Goal: Task Accomplishment & Management: Use online tool/utility

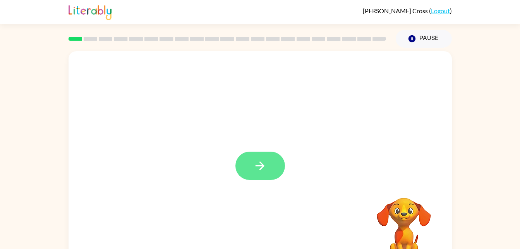
click at [257, 152] on button "button" at bounding box center [260, 165] width 50 height 28
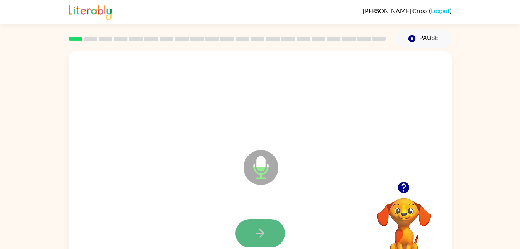
click at [263, 230] on icon "button" at bounding box center [260, 233] width 14 height 14
click at [252, 227] on button "button" at bounding box center [260, 233] width 50 height 28
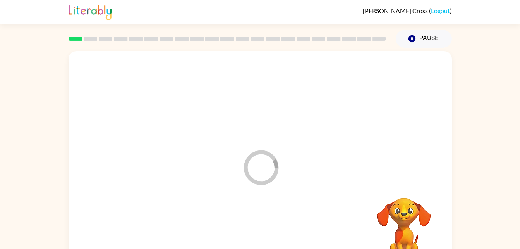
click at [256, 232] on div at bounding box center [260, 233] width 368 height 64
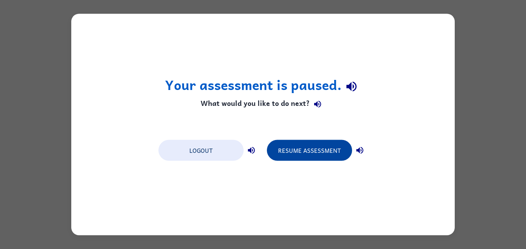
click at [305, 158] on button "Resume Assessment" at bounding box center [309, 150] width 85 height 21
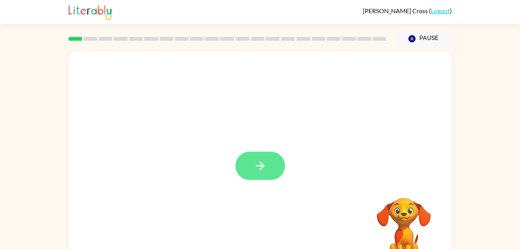
click at [245, 162] on button "button" at bounding box center [260, 165] width 50 height 28
click at [415, 122] on div at bounding box center [260, 99] width 368 height 64
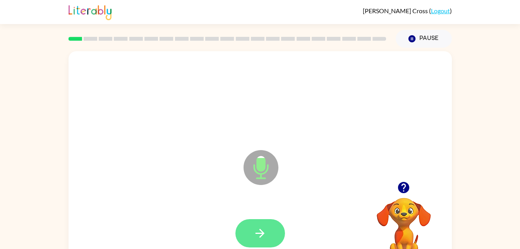
click at [270, 226] on button "button" at bounding box center [260, 233] width 50 height 28
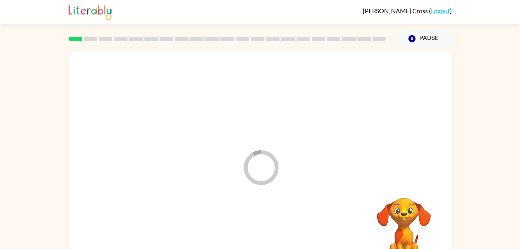
click at [266, 237] on div at bounding box center [260, 233] width 368 height 64
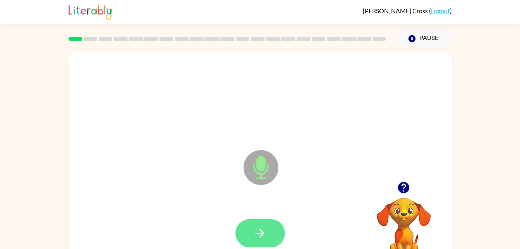
click at [259, 236] on icon "button" at bounding box center [260, 233] width 14 height 14
click at [284, 228] on button "button" at bounding box center [260, 233] width 50 height 28
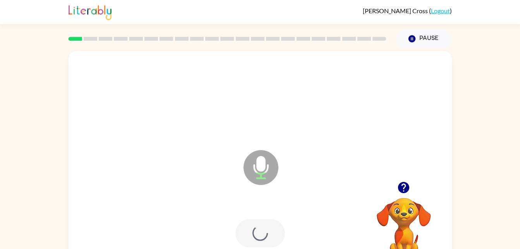
click at [273, 228] on div at bounding box center [260, 233] width 368 height 64
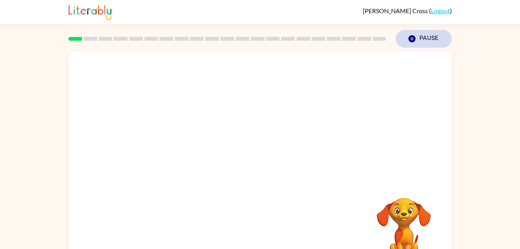
click at [424, 38] on button "Pause Pause" at bounding box center [424, 39] width 56 height 18
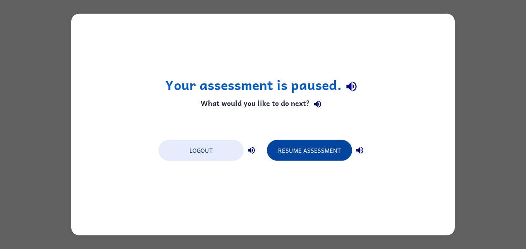
click at [309, 149] on button "Resume Assessment" at bounding box center [309, 150] width 85 height 21
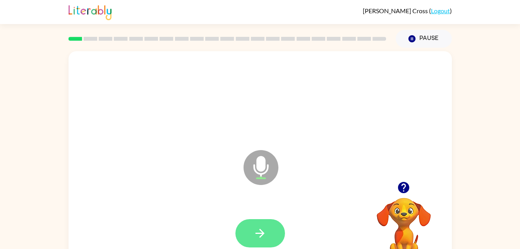
click at [254, 237] on icon "button" at bounding box center [260, 233] width 14 height 14
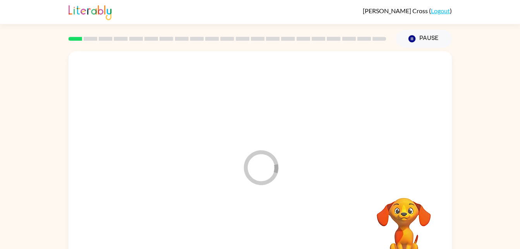
click at [256, 234] on div at bounding box center [260, 233] width 368 height 64
click at [263, 234] on div at bounding box center [260, 233] width 368 height 64
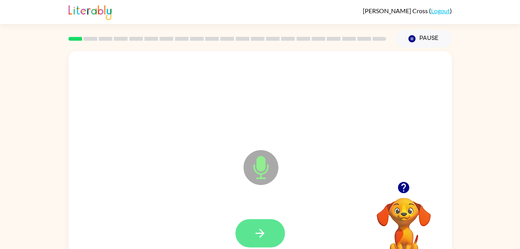
click at [259, 228] on icon "button" at bounding box center [260, 233] width 14 height 14
click at [261, 246] on button "button" at bounding box center [260, 233] width 50 height 28
click at [272, 233] on button "button" at bounding box center [260, 233] width 50 height 28
click at [257, 238] on icon "button" at bounding box center [260, 233] width 14 height 14
click at [270, 238] on button "button" at bounding box center [260, 233] width 50 height 28
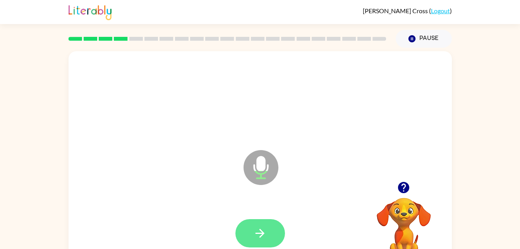
click at [275, 231] on button "button" at bounding box center [260, 233] width 50 height 28
click at [263, 233] on icon "button" at bounding box center [260, 232] width 9 height 9
click at [258, 232] on icon "button" at bounding box center [260, 233] width 14 height 14
click at [261, 234] on icon "button" at bounding box center [260, 233] width 14 height 14
click at [254, 246] on button "button" at bounding box center [260, 233] width 50 height 28
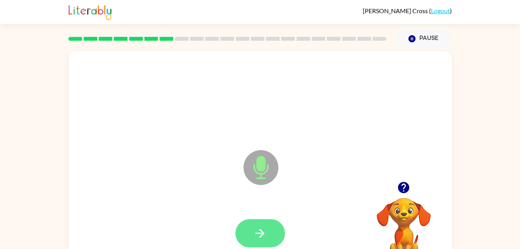
click at [264, 219] on button "button" at bounding box center [260, 233] width 50 height 28
click at [264, 237] on icon "button" at bounding box center [260, 233] width 14 height 14
click at [261, 235] on icon "button" at bounding box center [260, 232] width 9 height 9
click at [263, 234] on icon "button" at bounding box center [260, 232] width 9 height 9
click at [270, 231] on button "button" at bounding box center [260, 233] width 50 height 28
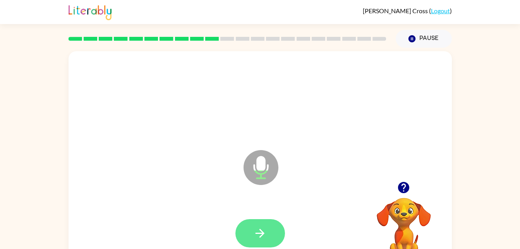
click at [270, 232] on button "button" at bounding box center [260, 233] width 50 height 28
click at [254, 235] on icon "button" at bounding box center [260, 233] width 14 height 14
click at [275, 225] on button "button" at bounding box center [260, 233] width 50 height 28
click at [253, 233] on button "button" at bounding box center [260, 233] width 50 height 28
click at [263, 234] on icon "button" at bounding box center [260, 232] width 9 height 9
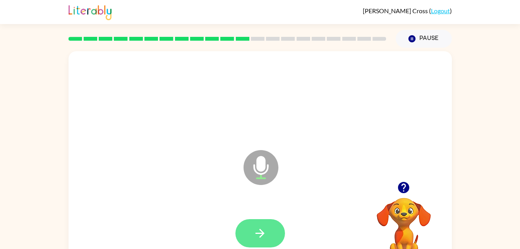
click at [262, 227] on icon "button" at bounding box center [260, 233] width 14 height 14
click at [251, 232] on button "button" at bounding box center [260, 233] width 50 height 28
click at [258, 232] on icon "button" at bounding box center [260, 232] width 9 height 9
click at [264, 236] on icon "button" at bounding box center [260, 233] width 14 height 14
click at [265, 237] on icon "button" at bounding box center [260, 233] width 14 height 14
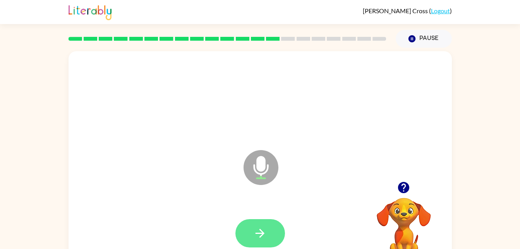
click at [255, 239] on icon "button" at bounding box center [260, 233] width 14 height 14
click at [263, 246] on button "button" at bounding box center [260, 233] width 50 height 28
click at [263, 231] on icon "button" at bounding box center [260, 233] width 14 height 14
click at [275, 236] on button "button" at bounding box center [260, 233] width 50 height 28
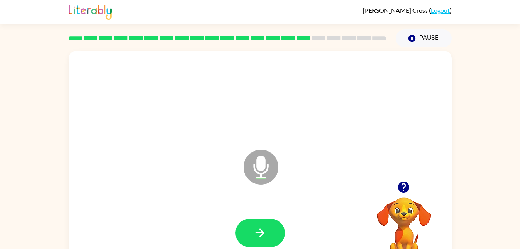
scroll to position [2, 0]
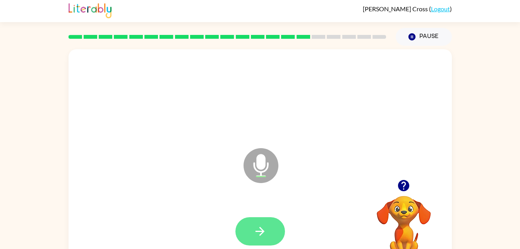
click at [268, 240] on button "button" at bounding box center [260, 231] width 50 height 28
click at [263, 223] on button "button" at bounding box center [260, 231] width 50 height 28
click at [277, 238] on button "button" at bounding box center [260, 231] width 50 height 28
click at [271, 227] on button "button" at bounding box center [260, 231] width 50 height 28
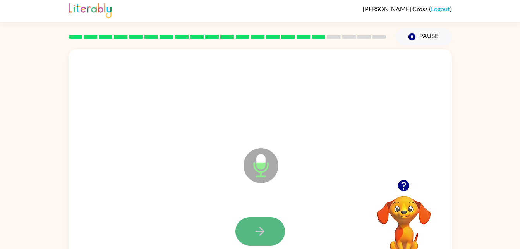
click at [277, 230] on button "button" at bounding box center [260, 231] width 50 height 28
click at [280, 234] on button "button" at bounding box center [260, 231] width 50 height 28
click at [264, 229] on icon "button" at bounding box center [260, 231] width 14 height 14
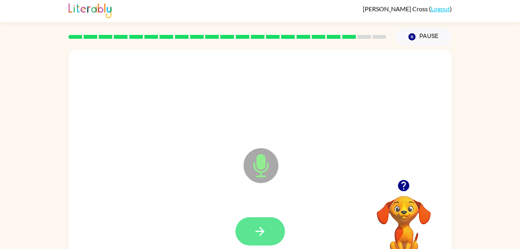
click at [262, 234] on icon "button" at bounding box center [260, 231] width 14 height 14
click at [271, 232] on button "button" at bounding box center [260, 231] width 50 height 28
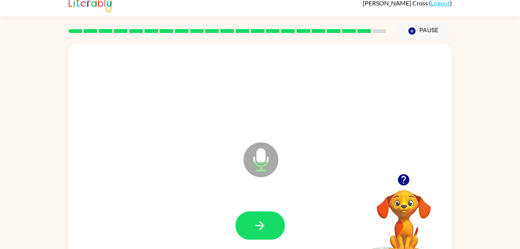
scroll to position [24, 0]
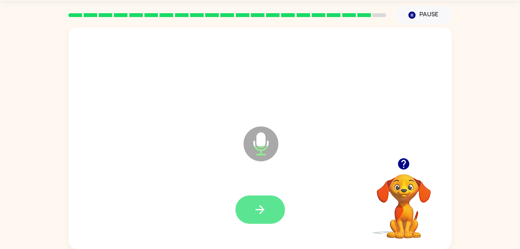
click at [270, 215] on button "button" at bounding box center [260, 209] width 50 height 28
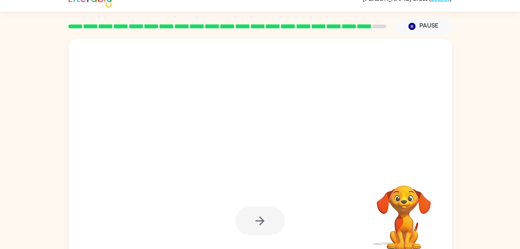
scroll to position [12, 0]
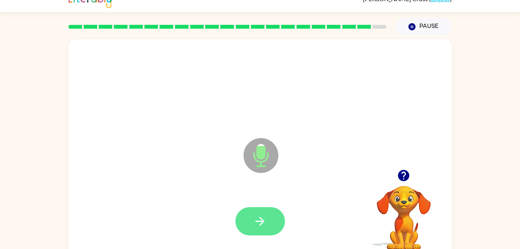
click at [254, 224] on icon "button" at bounding box center [260, 221] width 14 height 14
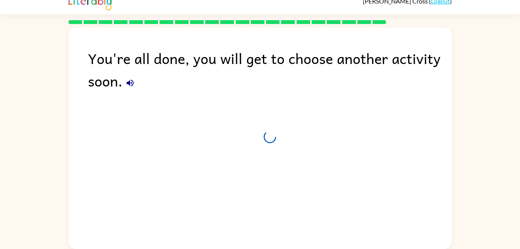
scroll to position [10, 0]
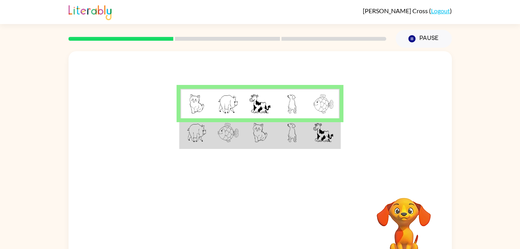
click at [247, 134] on td at bounding box center [260, 133] width 32 height 30
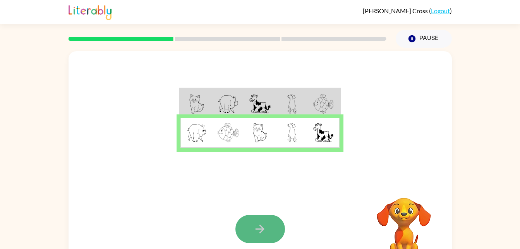
click at [265, 225] on icon "button" at bounding box center [260, 229] width 14 height 14
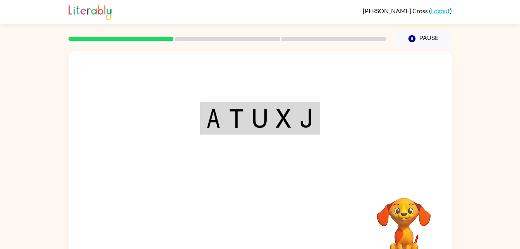
click at [265, 225] on div "Your browser must support playing .mp4 files to use Literably. Please try using…" at bounding box center [260, 161] width 383 height 221
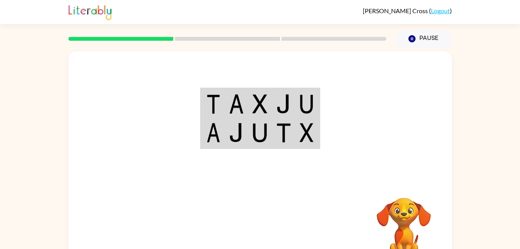
click at [276, 105] on img at bounding box center [283, 103] width 15 height 19
click at [273, 112] on td at bounding box center [284, 104] width 24 height 30
click at [274, 100] on td at bounding box center [284, 104] width 24 height 30
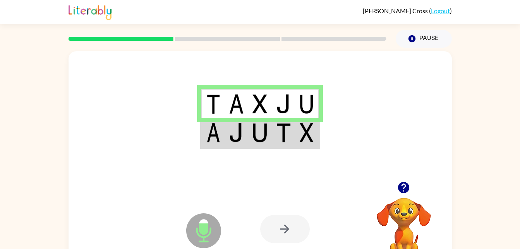
drag, startPoint x: 291, startPoint y: 126, endPoint x: 295, endPoint y: 130, distance: 5.5
click at [295, 130] on td at bounding box center [284, 133] width 24 height 30
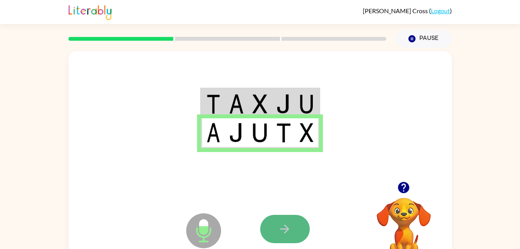
click at [274, 224] on button "button" at bounding box center [285, 229] width 50 height 28
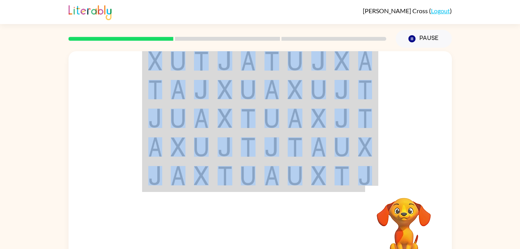
drag, startPoint x: 98, startPoint y: 140, endPoint x: 105, endPoint y: 189, distance: 49.3
click at [105, 189] on div "Your browser must support playing .mp4 files to use Literably. Please try using…" at bounding box center [260, 161] width 383 height 221
drag, startPoint x: 105, startPoint y: 189, endPoint x: 104, endPoint y: 140, distance: 49.2
click at [104, 140] on div at bounding box center [260, 116] width 383 height 130
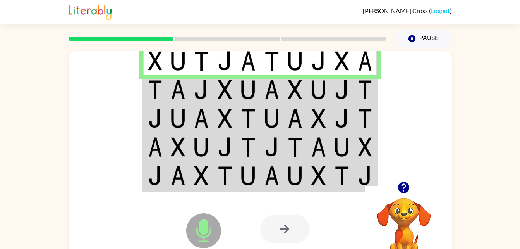
click at [173, 86] on img at bounding box center [178, 89] width 15 height 19
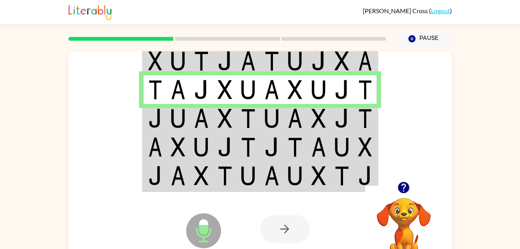
click at [160, 114] on img at bounding box center [155, 117] width 14 height 19
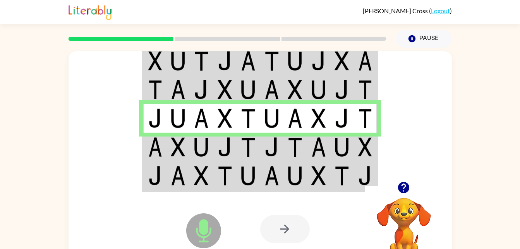
click at [179, 145] on img at bounding box center [178, 146] width 15 height 19
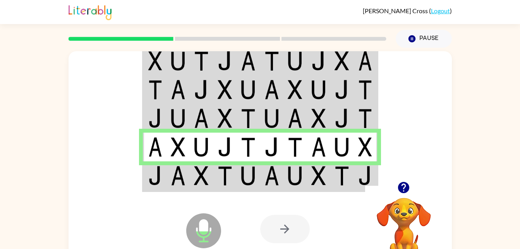
click at [195, 174] on img at bounding box center [201, 175] width 15 height 19
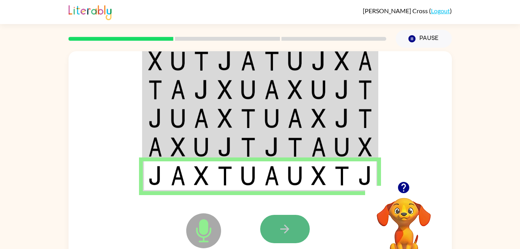
click at [289, 232] on icon "button" at bounding box center [285, 229] width 14 height 14
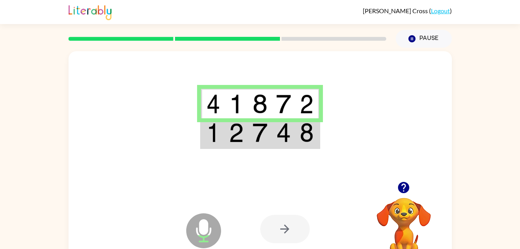
click at [262, 136] on img at bounding box center [259, 132] width 15 height 19
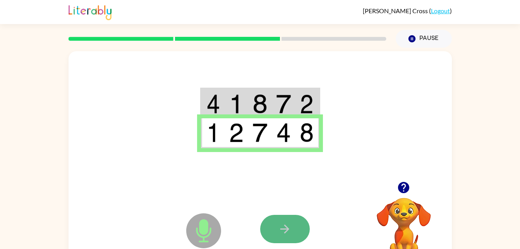
click at [285, 232] on icon "button" at bounding box center [284, 228] width 9 height 9
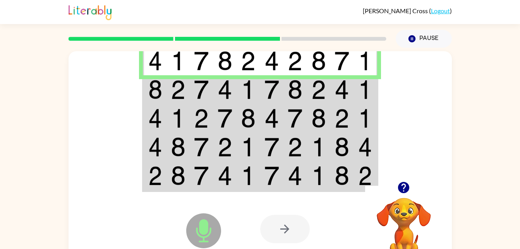
click at [185, 82] on img at bounding box center [178, 89] width 15 height 19
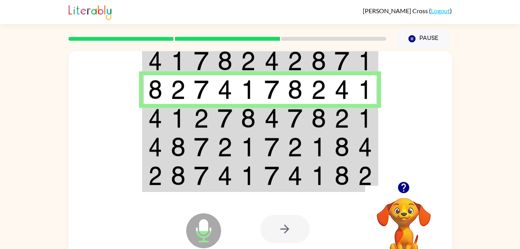
click at [162, 118] on img at bounding box center [155, 117] width 14 height 19
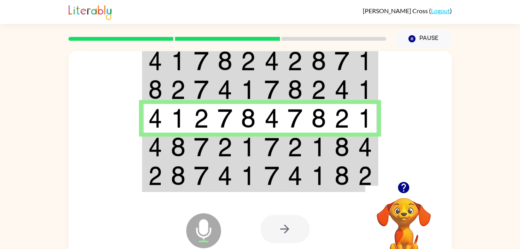
click at [165, 141] on td at bounding box center [155, 146] width 24 height 29
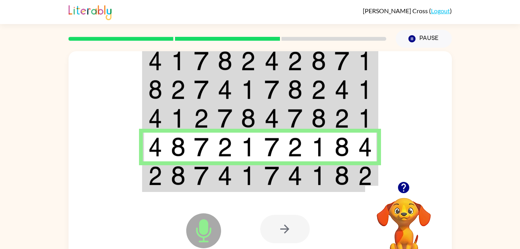
click at [159, 172] on img at bounding box center [155, 175] width 14 height 19
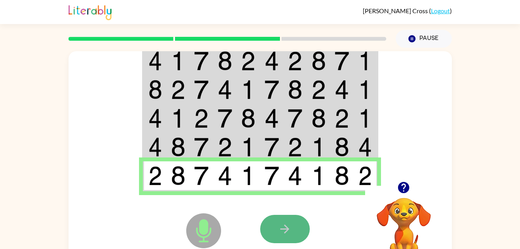
click at [300, 219] on button "button" at bounding box center [285, 229] width 50 height 28
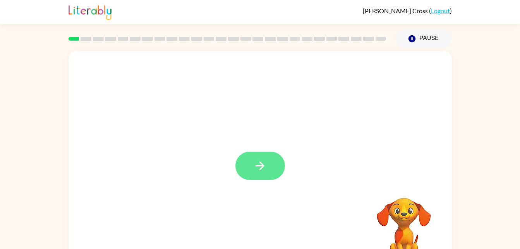
click at [272, 174] on button "button" at bounding box center [260, 165] width 50 height 28
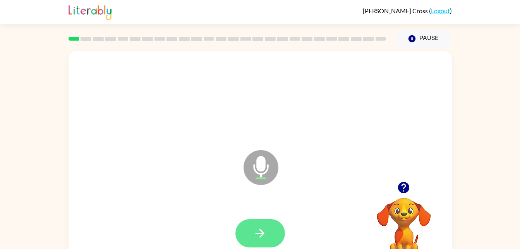
click at [273, 228] on button "button" at bounding box center [260, 233] width 50 height 28
click at [271, 239] on button "button" at bounding box center [260, 233] width 50 height 28
click at [263, 245] on button "button" at bounding box center [260, 233] width 50 height 28
click at [269, 230] on button "button" at bounding box center [260, 233] width 50 height 28
click at [256, 237] on icon "button" at bounding box center [260, 233] width 14 height 14
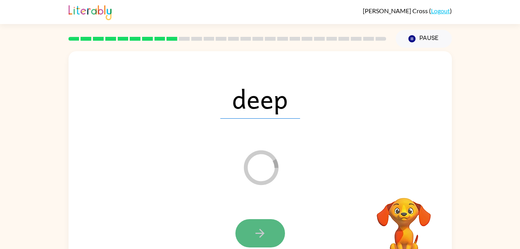
click at [265, 234] on icon "button" at bounding box center [260, 233] width 14 height 14
click at [248, 228] on div at bounding box center [260, 233] width 50 height 28
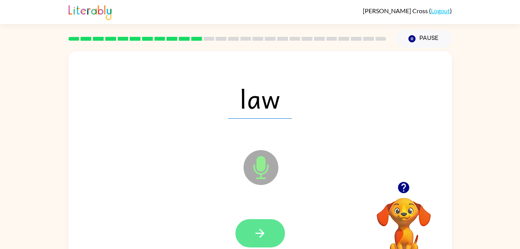
click at [258, 226] on icon "button" at bounding box center [260, 233] width 14 height 14
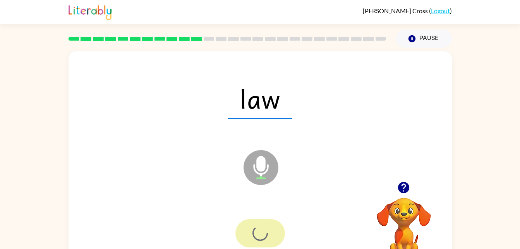
click at [264, 232] on div at bounding box center [260, 233] width 50 height 28
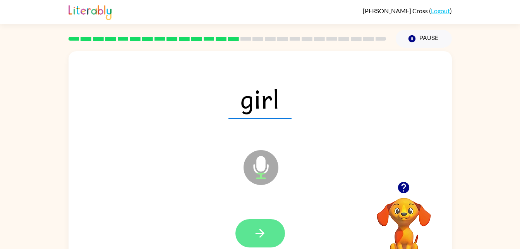
click at [246, 245] on button "button" at bounding box center [260, 233] width 50 height 28
click at [248, 229] on div at bounding box center [260, 233] width 50 height 28
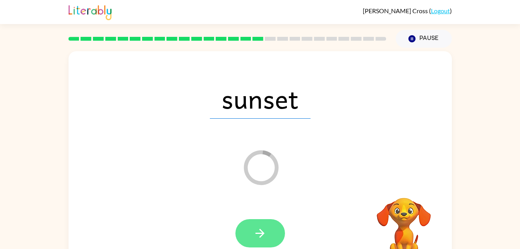
click at [269, 230] on button "button" at bounding box center [260, 233] width 50 height 28
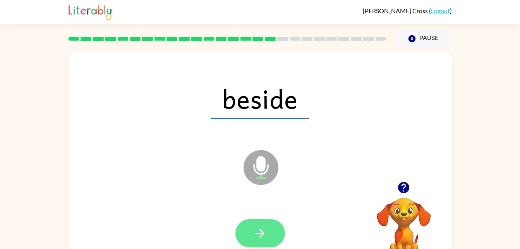
click at [262, 237] on icon "button" at bounding box center [260, 233] width 14 height 14
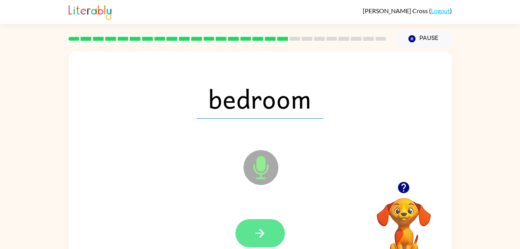
click at [246, 234] on button "button" at bounding box center [260, 233] width 50 height 28
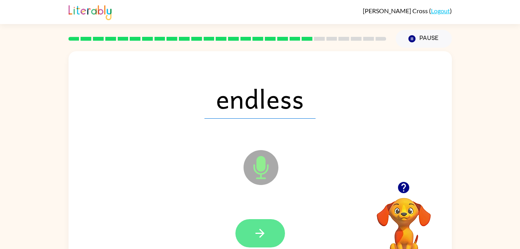
click at [263, 231] on icon "button" at bounding box center [260, 233] width 14 height 14
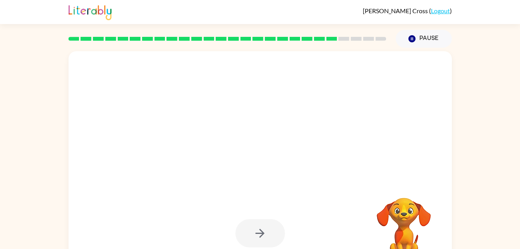
click at [258, 236] on div at bounding box center [260, 233] width 50 height 28
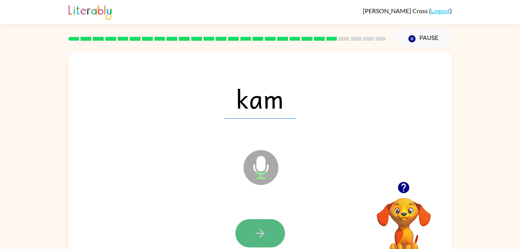
click at [242, 229] on button "button" at bounding box center [260, 233] width 50 height 28
click at [252, 234] on div at bounding box center [260, 233] width 50 height 28
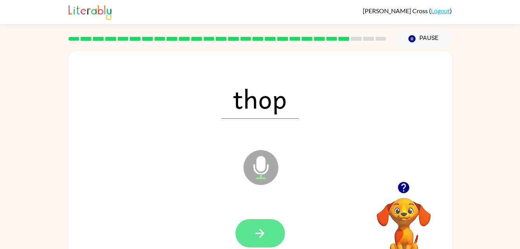
click at [252, 234] on button "button" at bounding box center [260, 233] width 50 height 28
click at [250, 231] on button "button" at bounding box center [260, 233] width 50 height 28
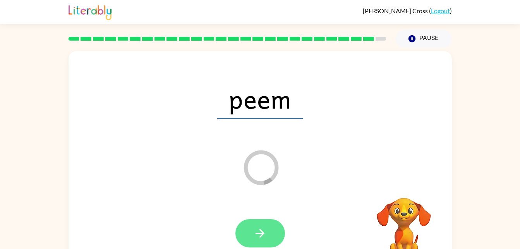
click at [256, 239] on icon "button" at bounding box center [260, 233] width 14 height 14
